Goal: Check status

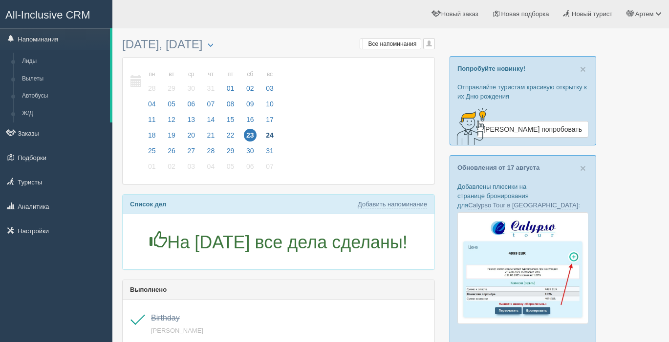
click at [270, 138] on span "24" at bounding box center [269, 135] width 13 height 13
